Goal: Task Accomplishment & Management: Use online tool/utility

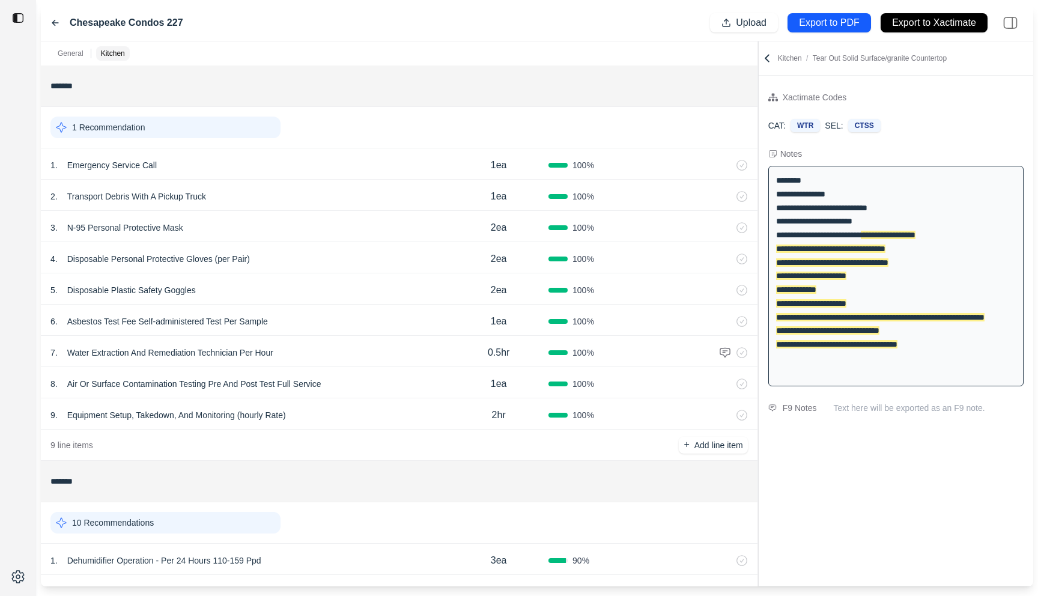
scroll to position [335, 0]
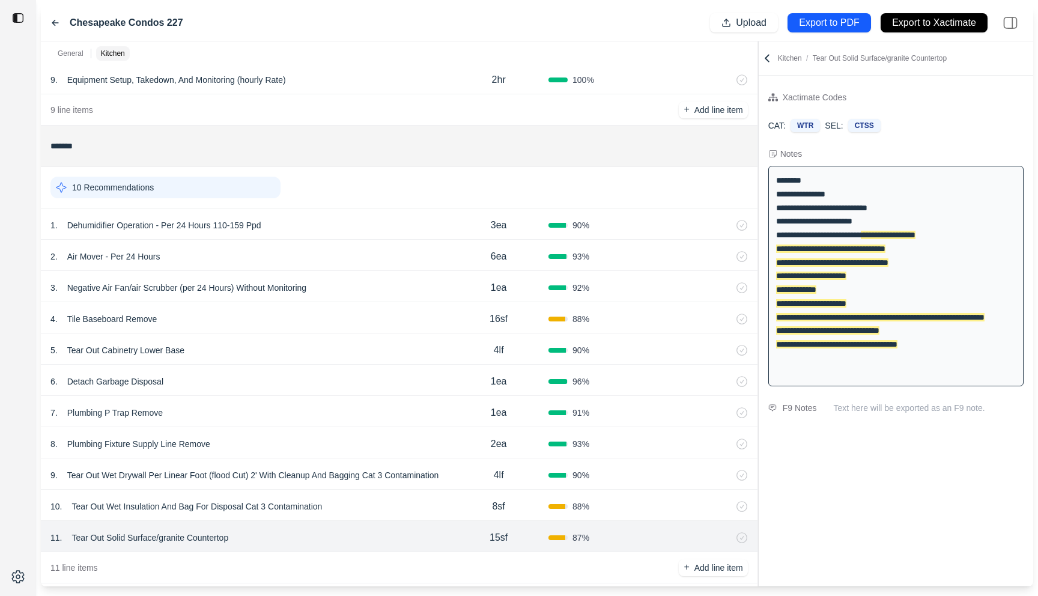
click at [51, 24] on icon at bounding box center [55, 23] width 10 height 10
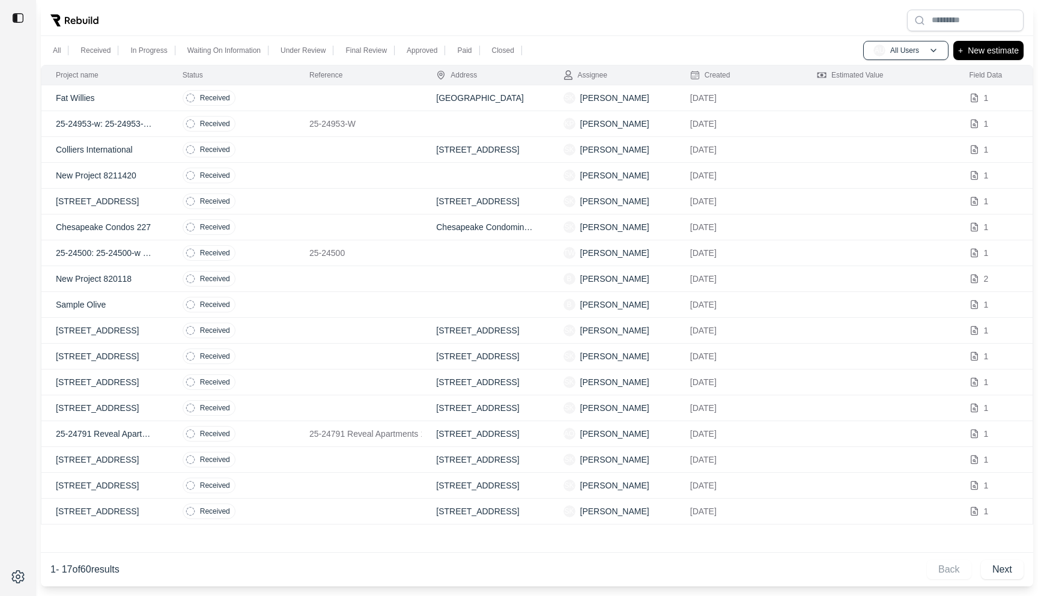
click at [383, 100] on td at bounding box center [358, 98] width 127 height 26
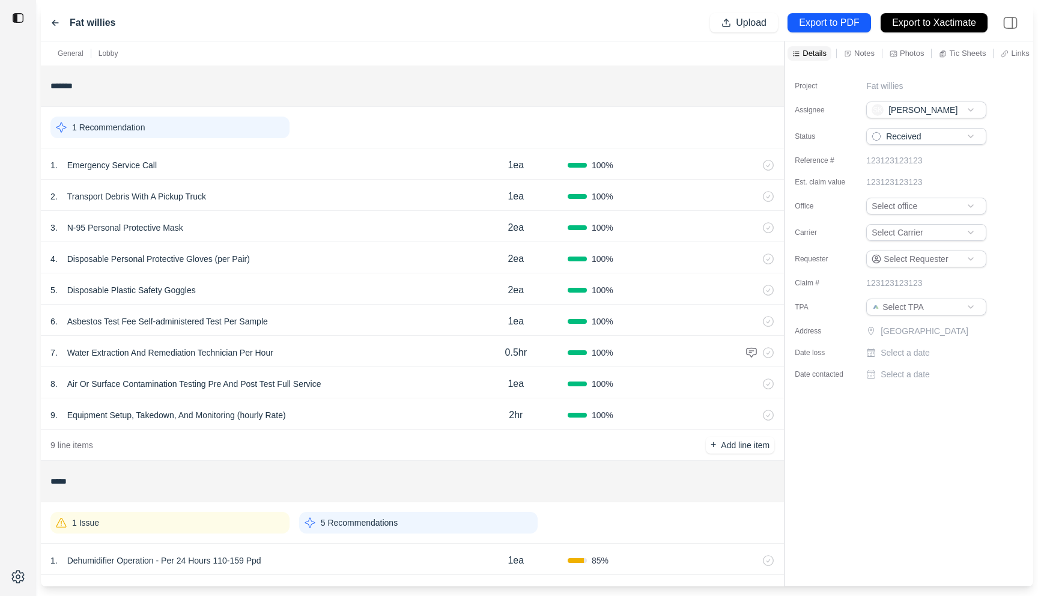
scroll to position [70, 0]
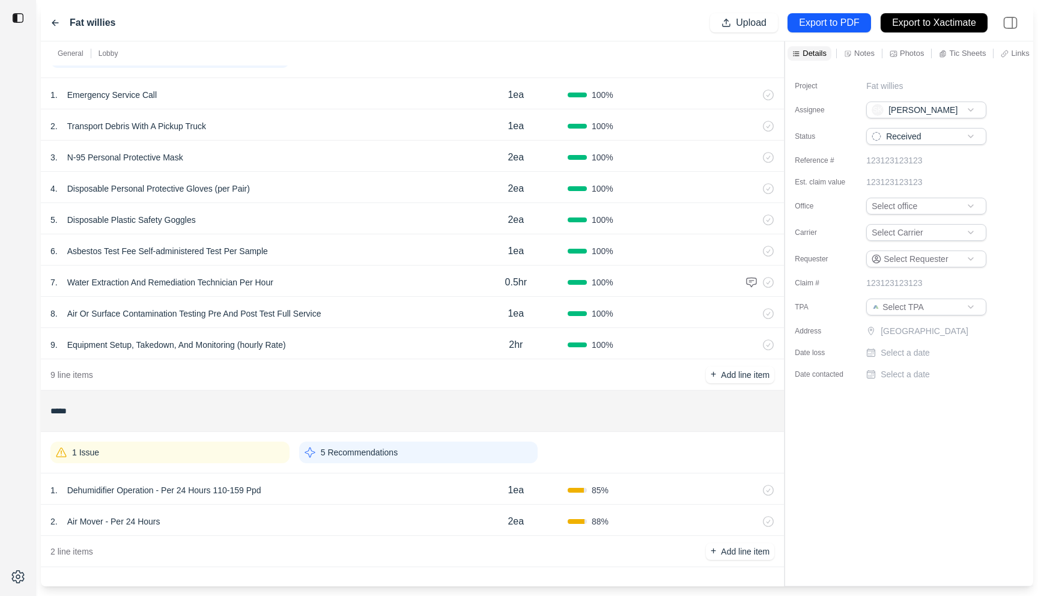
click at [240, 453] on div "1 Issue" at bounding box center [169, 452] width 239 height 22
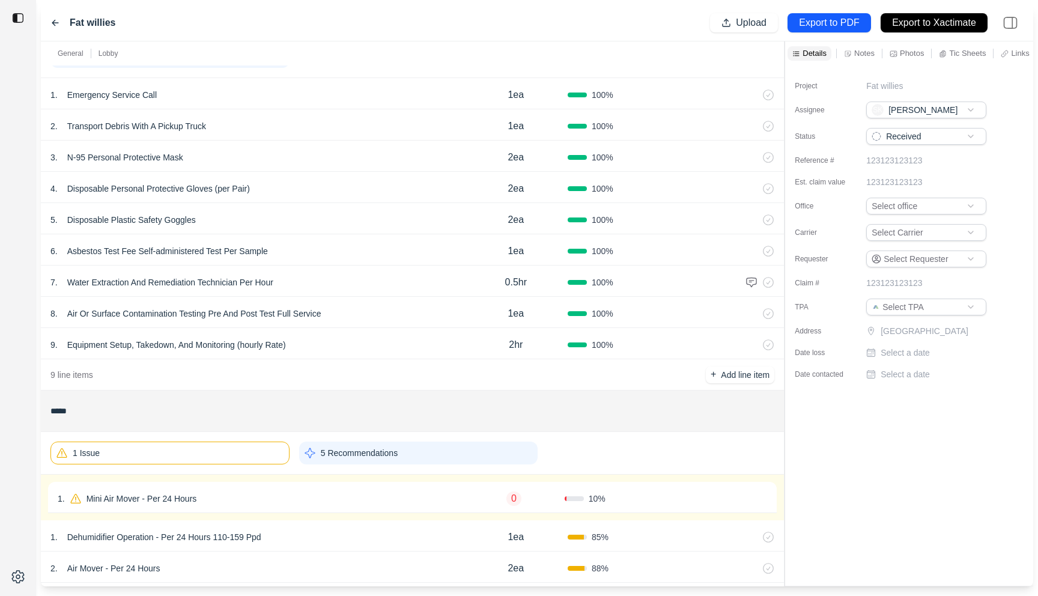
click at [251, 491] on div "1 . Mini Air Mover - Per 24 Hours" at bounding box center [260, 498] width 405 height 17
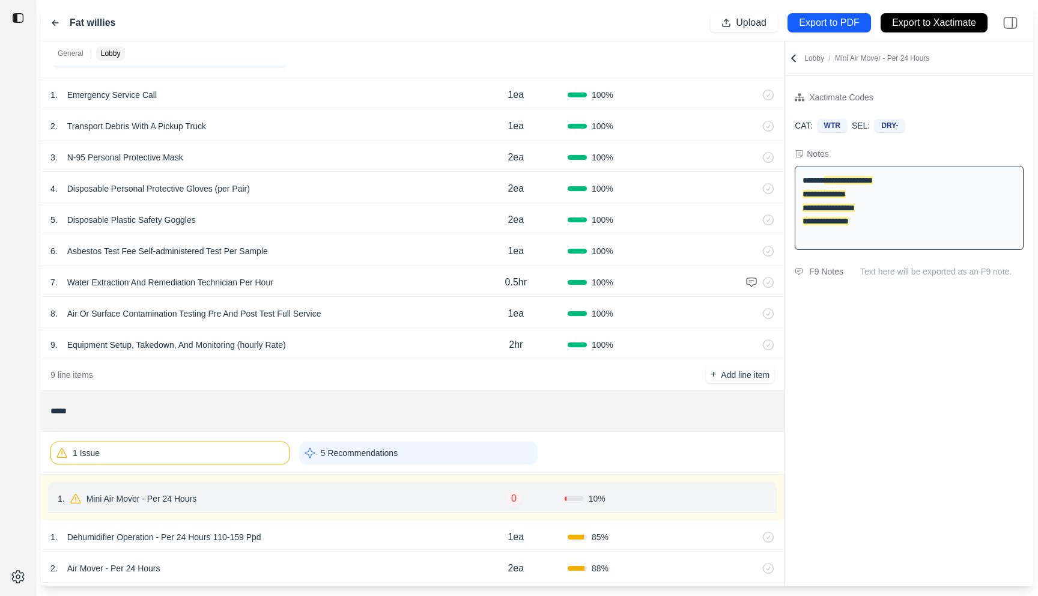
click at [238, 454] on div "1 Issue" at bounding box center [169, 452] width 239 height 23
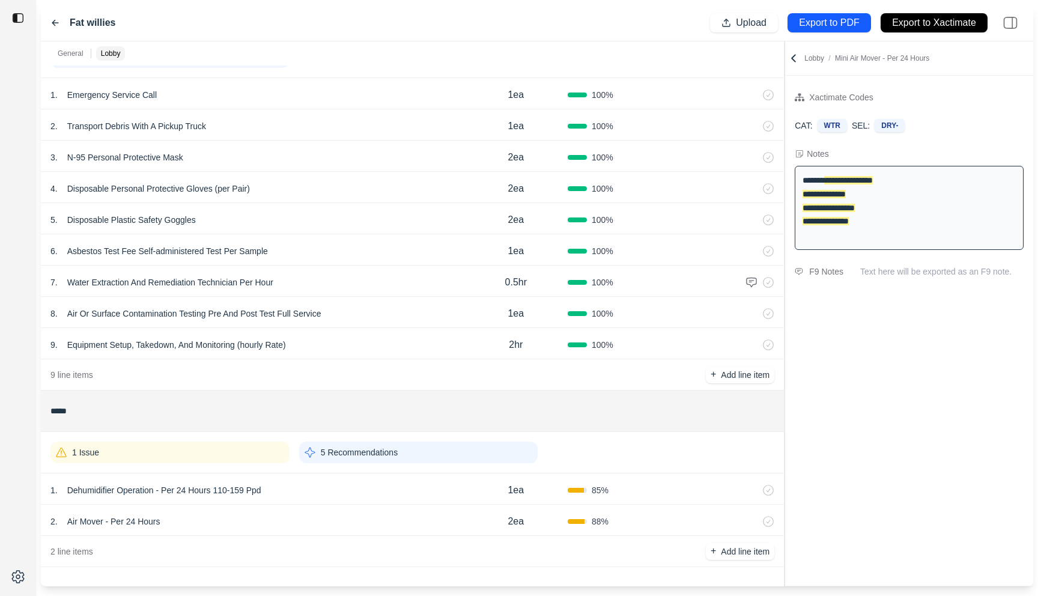
scroll to position [0, 0]
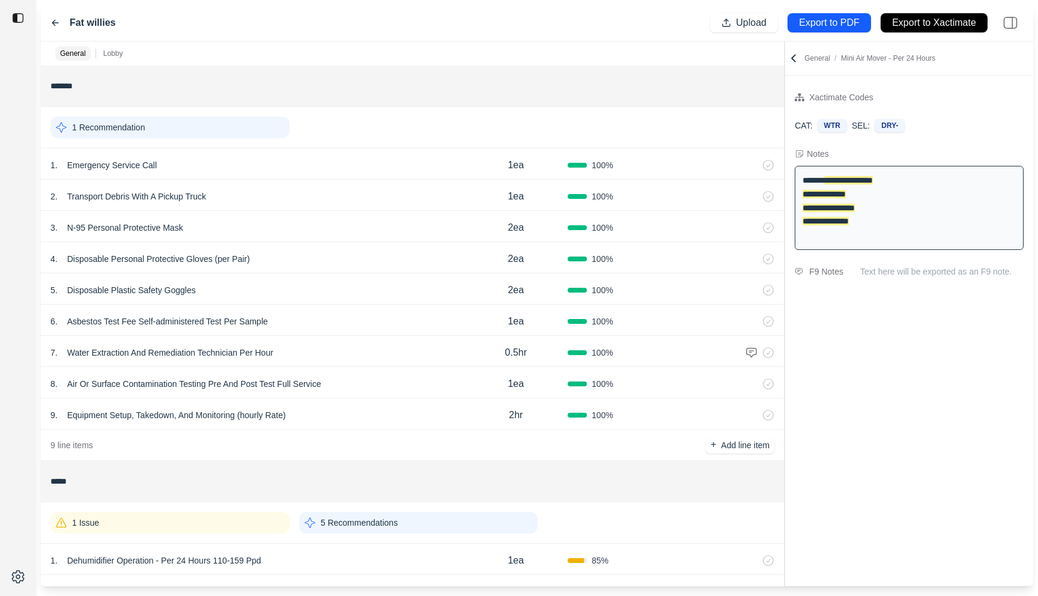
click at [792, 55] on icon at bounding box center [793, 58] width 12 height 12
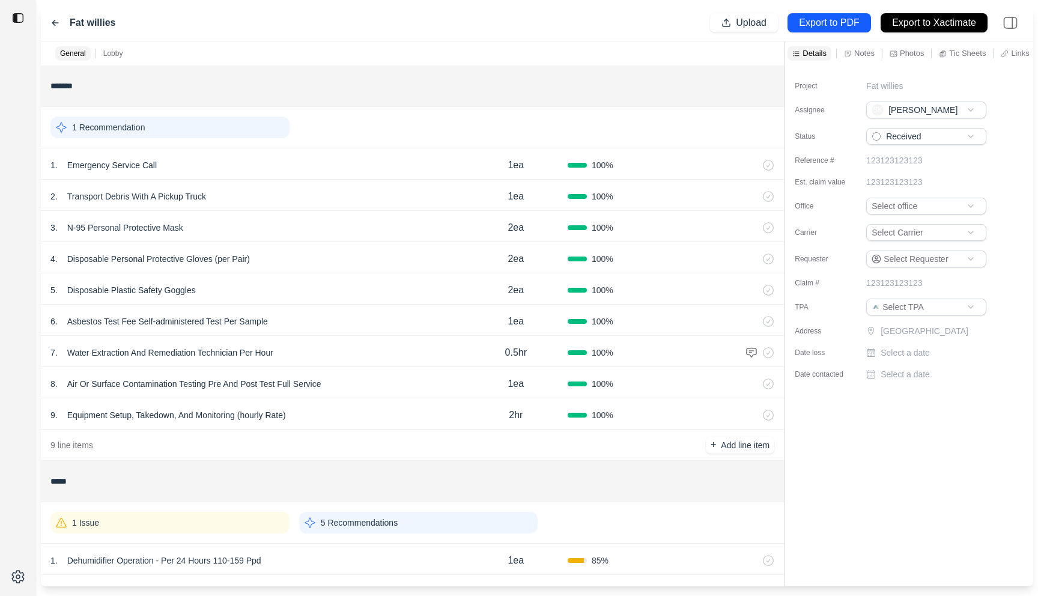
click at [57, 20] on icon at bounding box center [55, 23] width 10 height 10
